Goal: Task Accomplishment & Management: Use online tool/utility

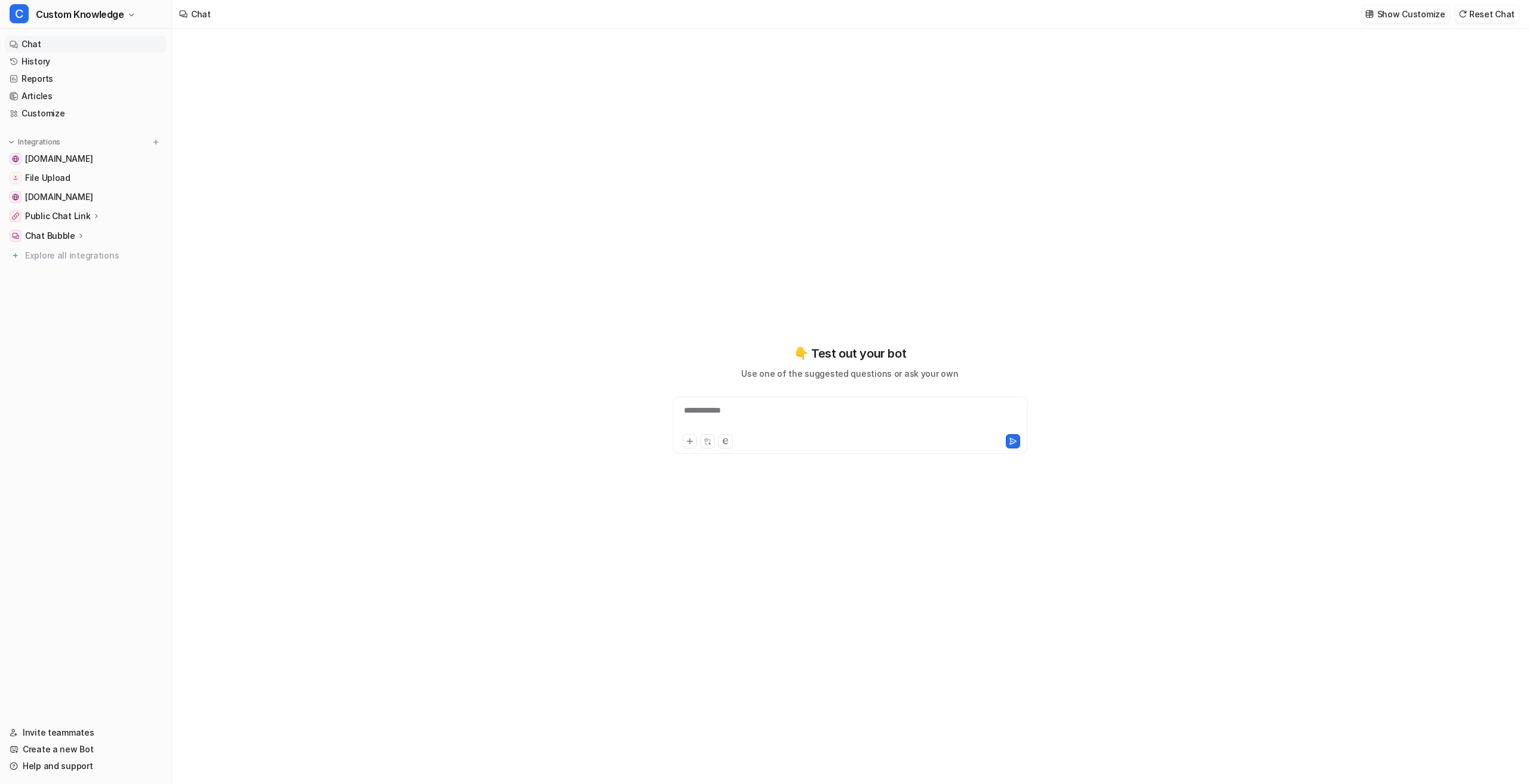
type textarea "**********"
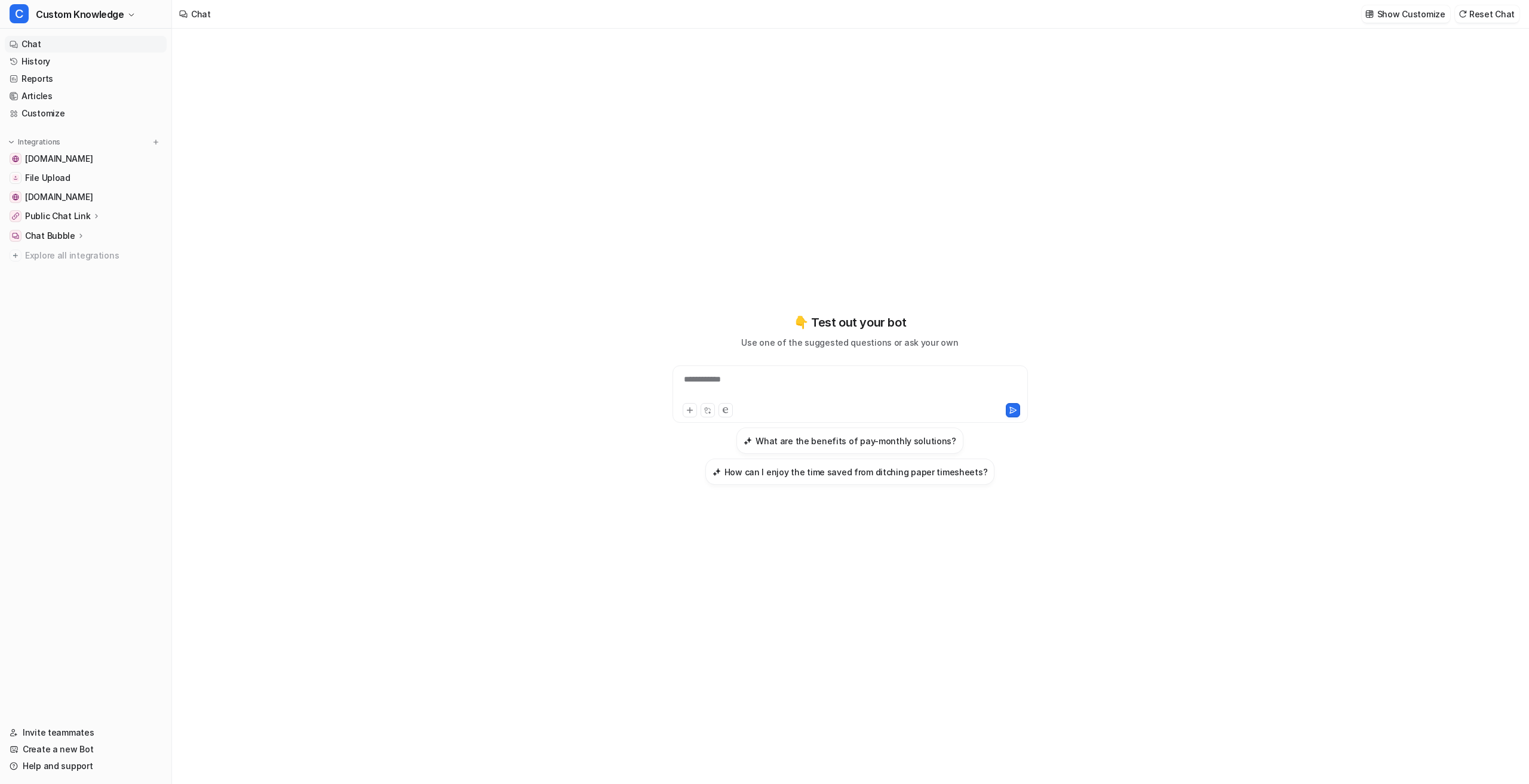
click at [150, 414] on nav "Chat History Reports Articles Customize Integrations [DOMAIN_NAME] File Upload …" at bounding box center [86, 373] width 172 height 684
